Goal: Navigation & Orientation: Find specific page/section

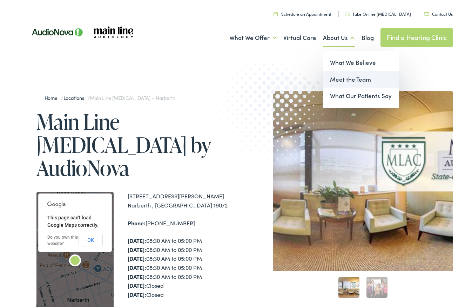
click at [362, 79] on link "Meet the Team" at bounding box center [361, 79] width 76 height 17
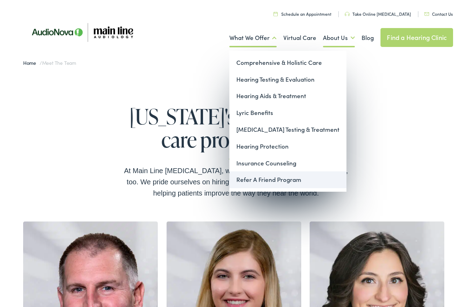
click at [259, 177] on link "Refer A Friend Program" at bounding box center [287, 179] width 117 height 17
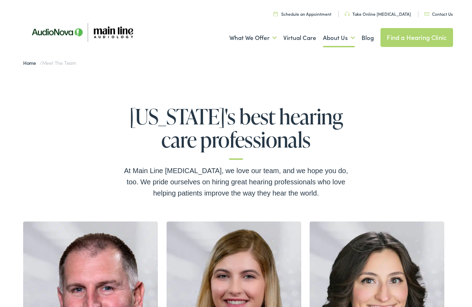
click at [74, 30] on img at bounding box center [82, 32] width 126 height 43
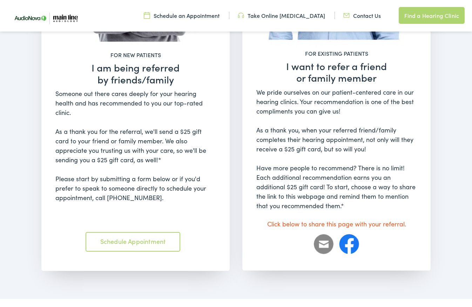
scroll to position [560, 0]
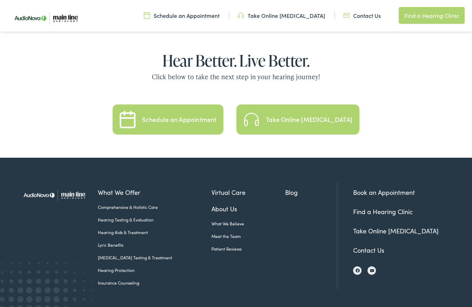
scroll to position [1493, 0]
